Goal: Check status: Check status

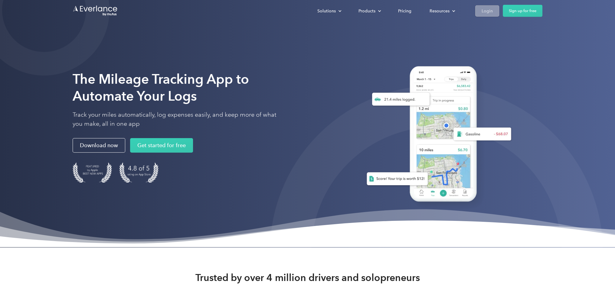
click at [483, 9] on div "Login" at bounding box center [487, 11] width 11 height 8
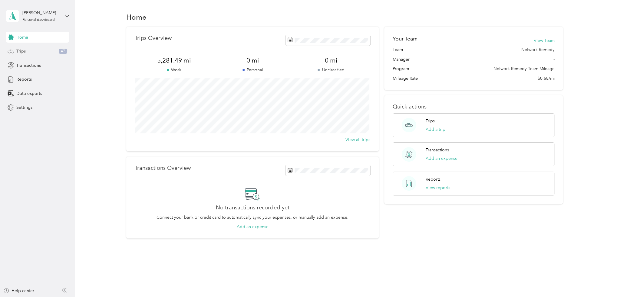
click at [42, 50] on div "Trips 47" at bounding box center [38, 51] width 64 height 11
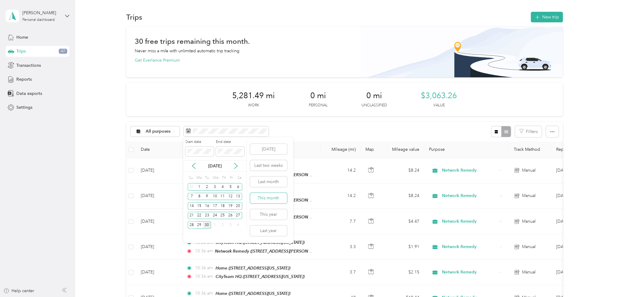
click at [278, 198] on button "This month" at bounding box center [268, 198] width 37 height 11
